Goal: Task Accomplishment & Management: Use online tool/utility

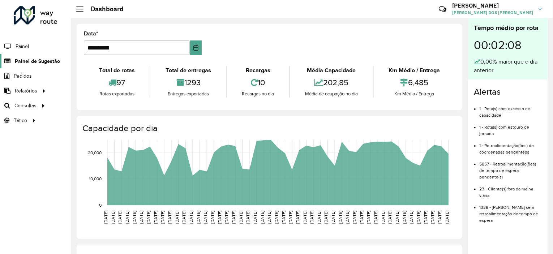
click at [26, 59] on span "Painel de Sugestão" at bounding box center [37, 61] width 45 height 8
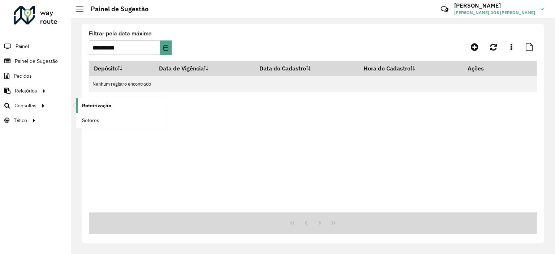
click at [81, 106] on link "Roteirização" at bounding box center [120, 105] width 89 height 14
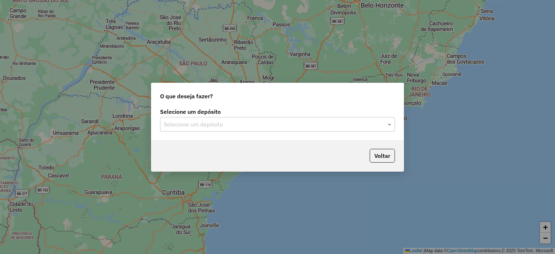
click at [261, 11] on div "O que deseja fazer? Selecione um depósito Selecione um depósito Voltar" at bounding box center [277, 127] width 555 height 254
click at [331, 42] on div "O que deseja fazer? Selecione um depósito Selecione um depósito Voltar" at bounding box center [277, 127] width 555 height 254
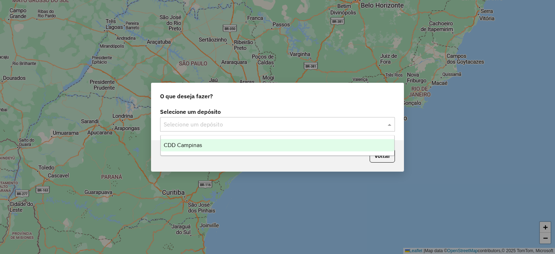
click at [247, 122] on input "text" at bounding box center [270, 124] width 213 height 9
click at [231, 138] on ng-dropdown-panel "CDD Campinas" at bounding box center [277, 145] width 235 height 21
click at [283, 148] on div "CDD Campinas" at bounding box center [278, 145] width 234 height 12
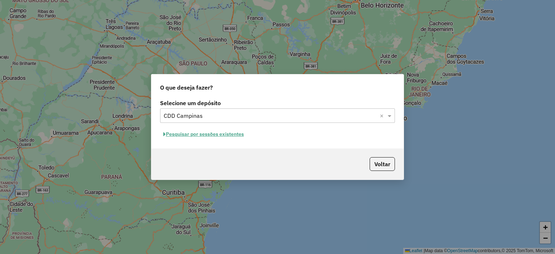
click at [237, 137] on button "Pesquisar por sessões existentes" at bounding box center [203, 134] width 87 height 11
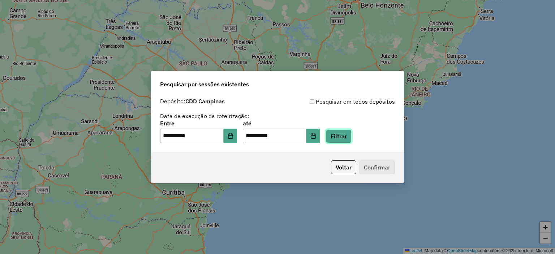
click at [342, 134] on button "Filtrar" at bounding box center [339, 136] width 26 height 14
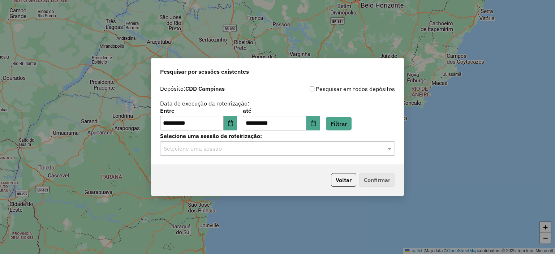
click at [218, 149] on input "text" at bounding box center [270, 149] width 213 height 9
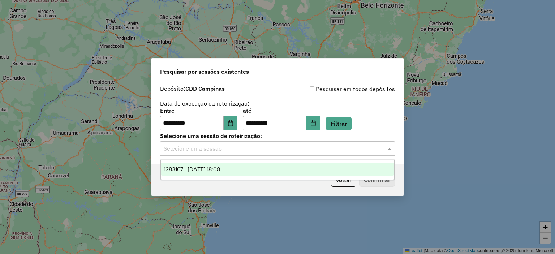
click at [205, 169] on span "1283167 - 26/09/2025 18:08" at bounding box center [192, 169] width 56 height 6
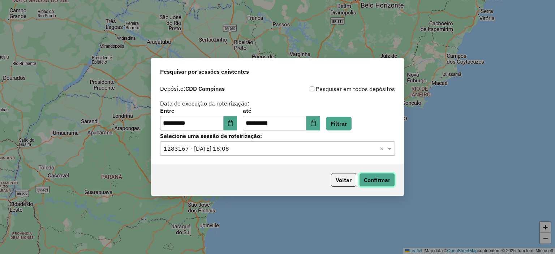
click at [373, 176] on button "Confirmar" at bounding box center [377, 180] width 36 height 14
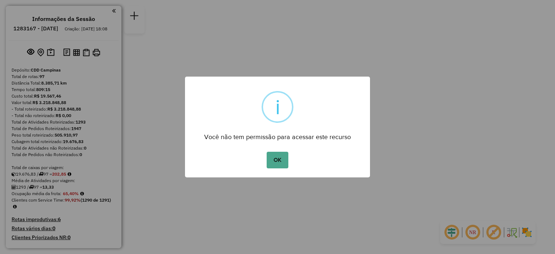
scroll to position [2690, 0]
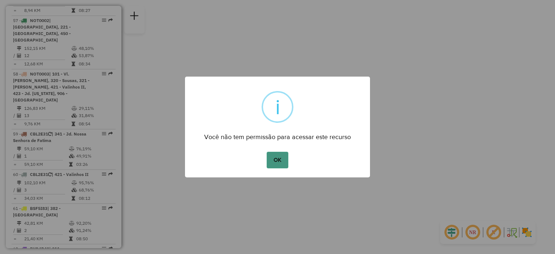
click at [275, 157] on button "OK" at bounding box center [277, 160] width 21 height 17
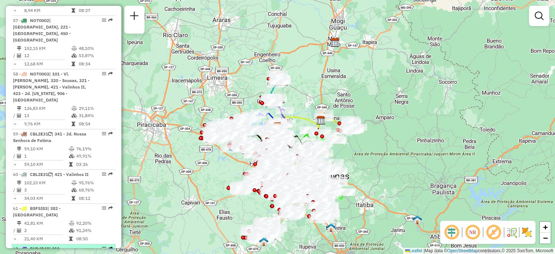
click at [99, 247] on div at bounding box center [102, 249] width 22 height 4
select select "**********"
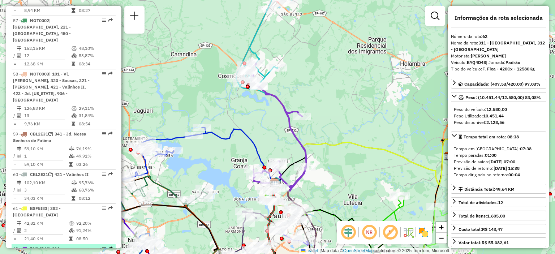
drag, startPoint x: 99, startPoint y: 128, endPoint x: 74, endPoint y: 141, distance: 28.1
click at [102, 247] on em at bounding box center [104, 249] width 4 height 4
click at [103, 247] on em at bounding box center [104, 249] width 4 height 4
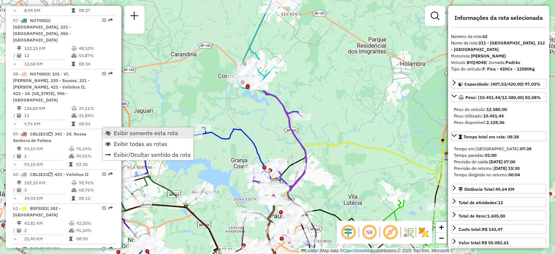
click at [104, 133] on link "Exibir somente esta rota" at bounding box center [148, 133] width 91 height 11
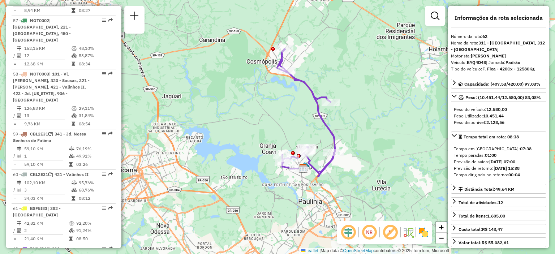
drag, startPoint x: 318, startPoint y: 98, endPoint x: 347, endPoint y: 83, distance: 32.0
click at [347, 83] on div "Janela de atendimento Grade de atendimento Capacidade Transportadoras Veículos …" at bounding box center [277, 127] width 555 height 254
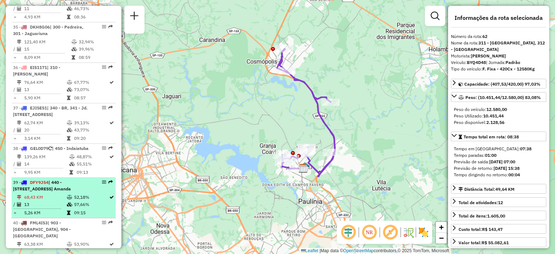
click at [103, 180] on em at bounding box center [104, 182] width 4 height 4
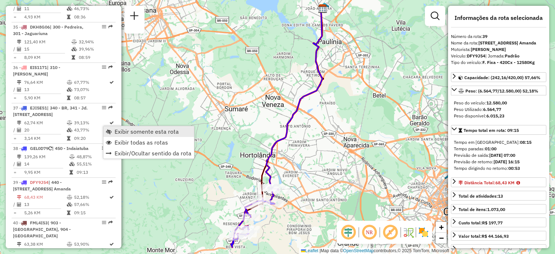
click at [104, 129] on link "Exibir somente esta rota" at bounding box center [148, 131] width 91 height 11
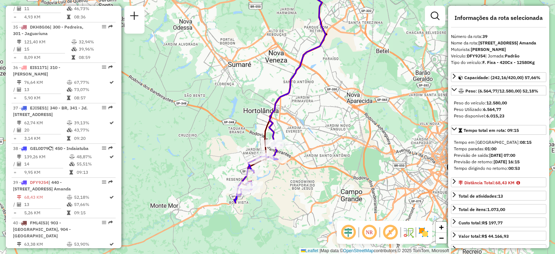
drag, startPoint x: 296, startPoint y: 174, endPoint x: 319, endPoint y: 113, distance: 64.5
click at [319, 113] on div "Janela de atendimento Grade de atendimento Capacidade Transportadoras Veículos …" at bounding box center [277, 127] width 555 height 254
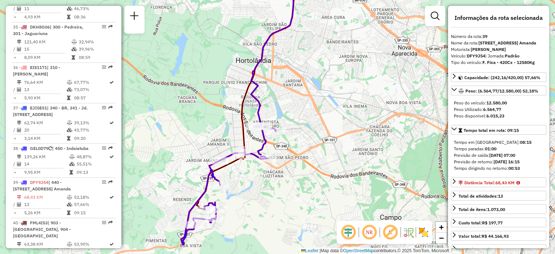
click at [426, 237] on img at bounding box center [424, 233] width 12 height 12
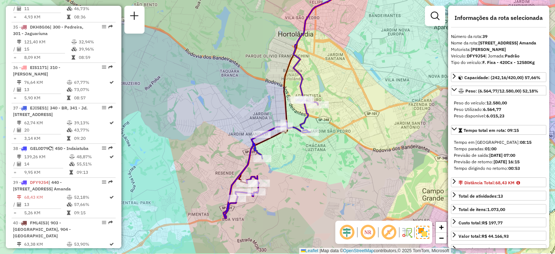
drag, startPoint x: 287, startPoint y: 196, endPoint x: 331, endPoint y: 169, distance: 51.6
click at [331, 169] on div "Janela de atendimento Grade de atendimento Capacidade Transportadoras Veículos …" at bounding box center [277, 127] width 555 height 254
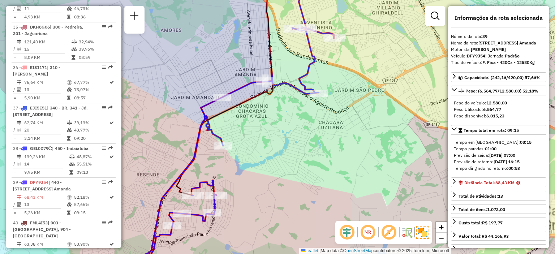
drag, startPoint x: 267, startPoint y: 170, endPoint x: 314, endPoint y: 170, distance: 47.0
click at [314, 170] on div "Janela de atendimento Grade de atendimento Capacidade Transportadoras Veículos …" at bounding box center [277, 127] width 555 height 254
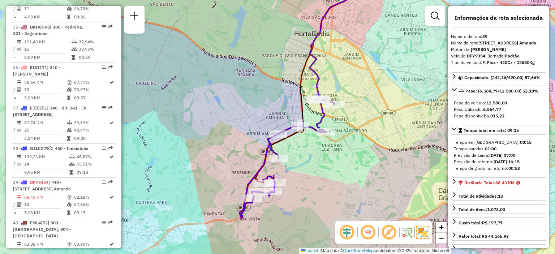
drag, startPoint x: 311, startPoint y: 167, endPoint x: 315, endPoint y: 166, distance: 4.5
click at [315, 166] on div "Janela de atendimento Grade de atendimento Capacidade Transportadoras Veículos …" at bounding box center [277, 127] width 555 height 254
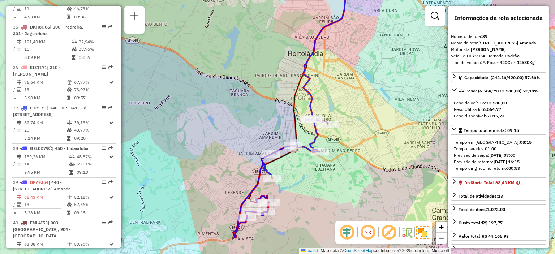
drag, startPoint x: 403, startPoint y: 157, endPoint x: 395, endPoint y: 170, distance: 15.4
click at [395, 170] on div "Janela de atendimento Grade de atendimento Capacidade Transportadoras Veículos …" at bounding box center [277, 127] width 555 height 254
